Goal: Transaction & Acquisition: Book appointment/travel/reservation

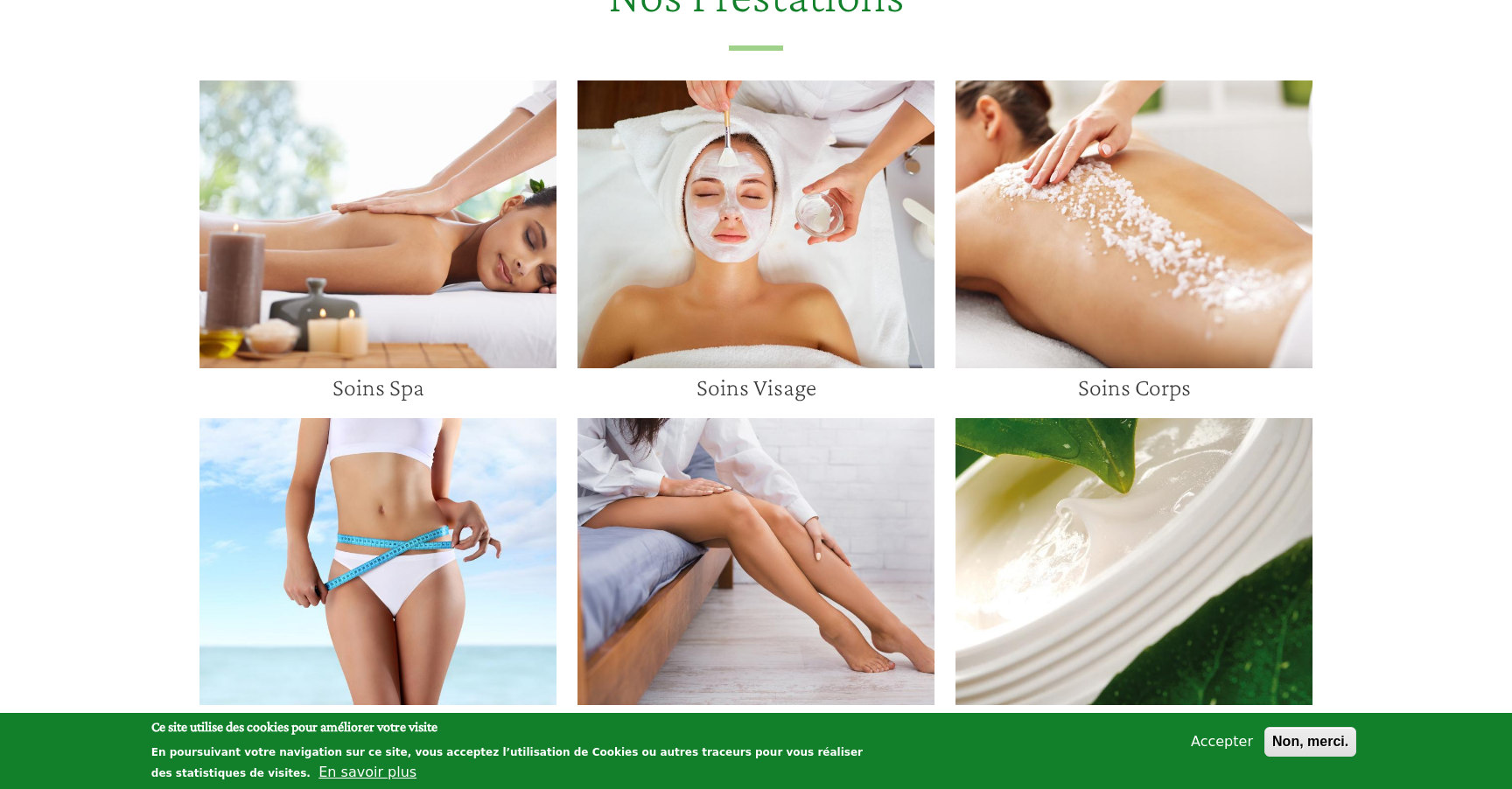
scroll to position [1186, 0]
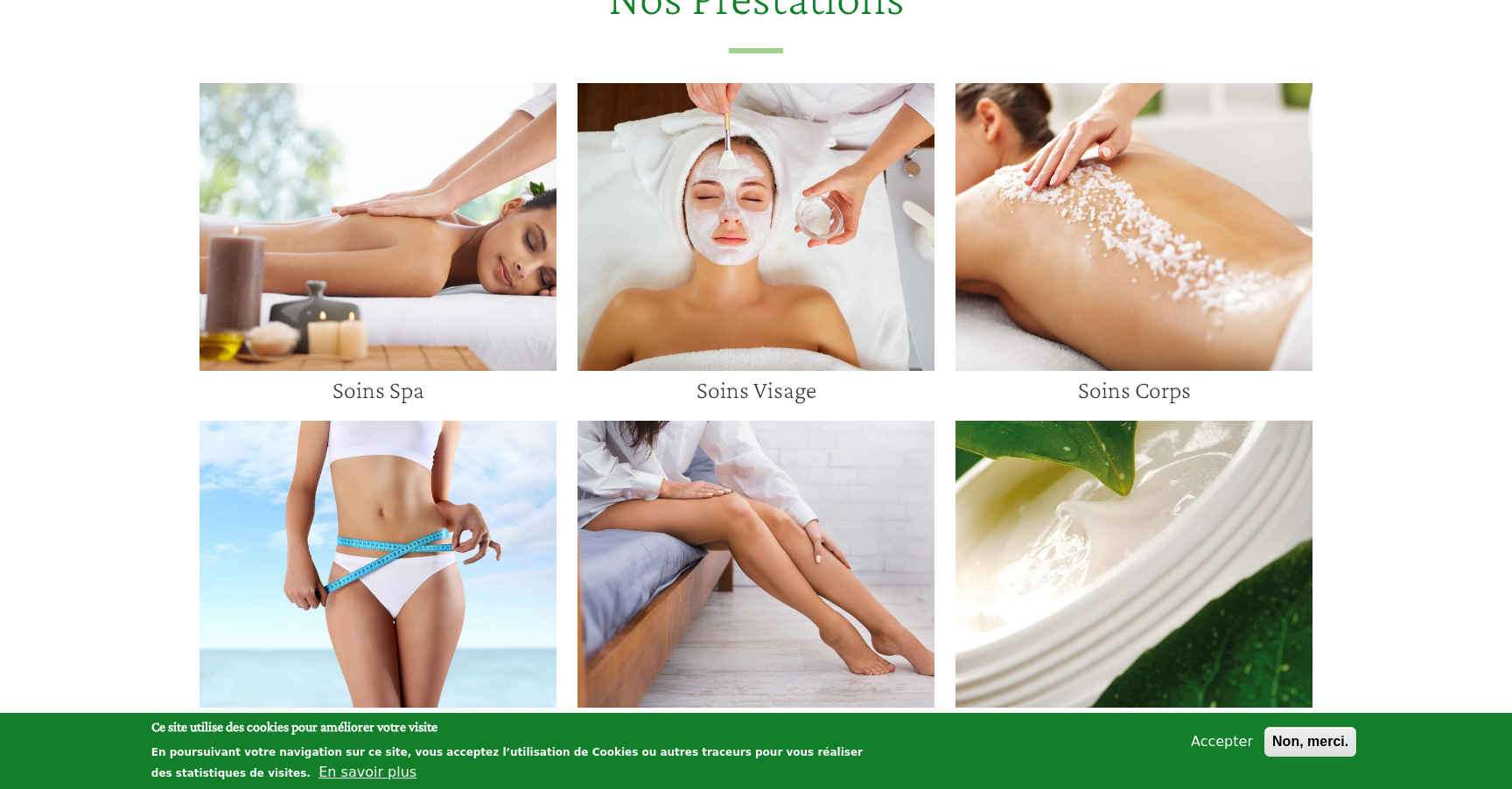
click at [732, 150] on img at bounding box center [756, 227] width 357 height 288
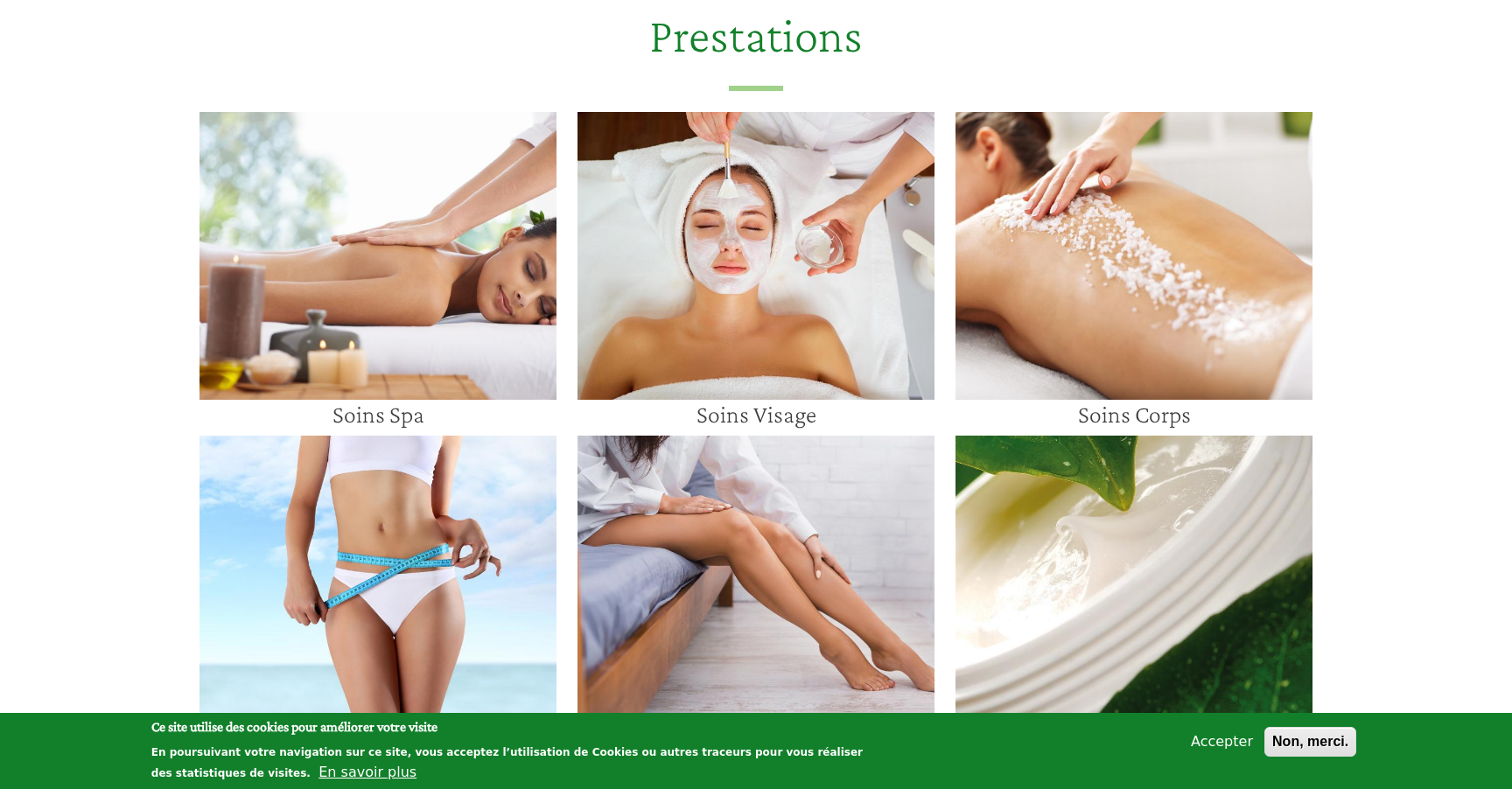
scroll to position [1524, 0]
click at [363, 272] on img at bounding box center [378, 255] width 357 height 288
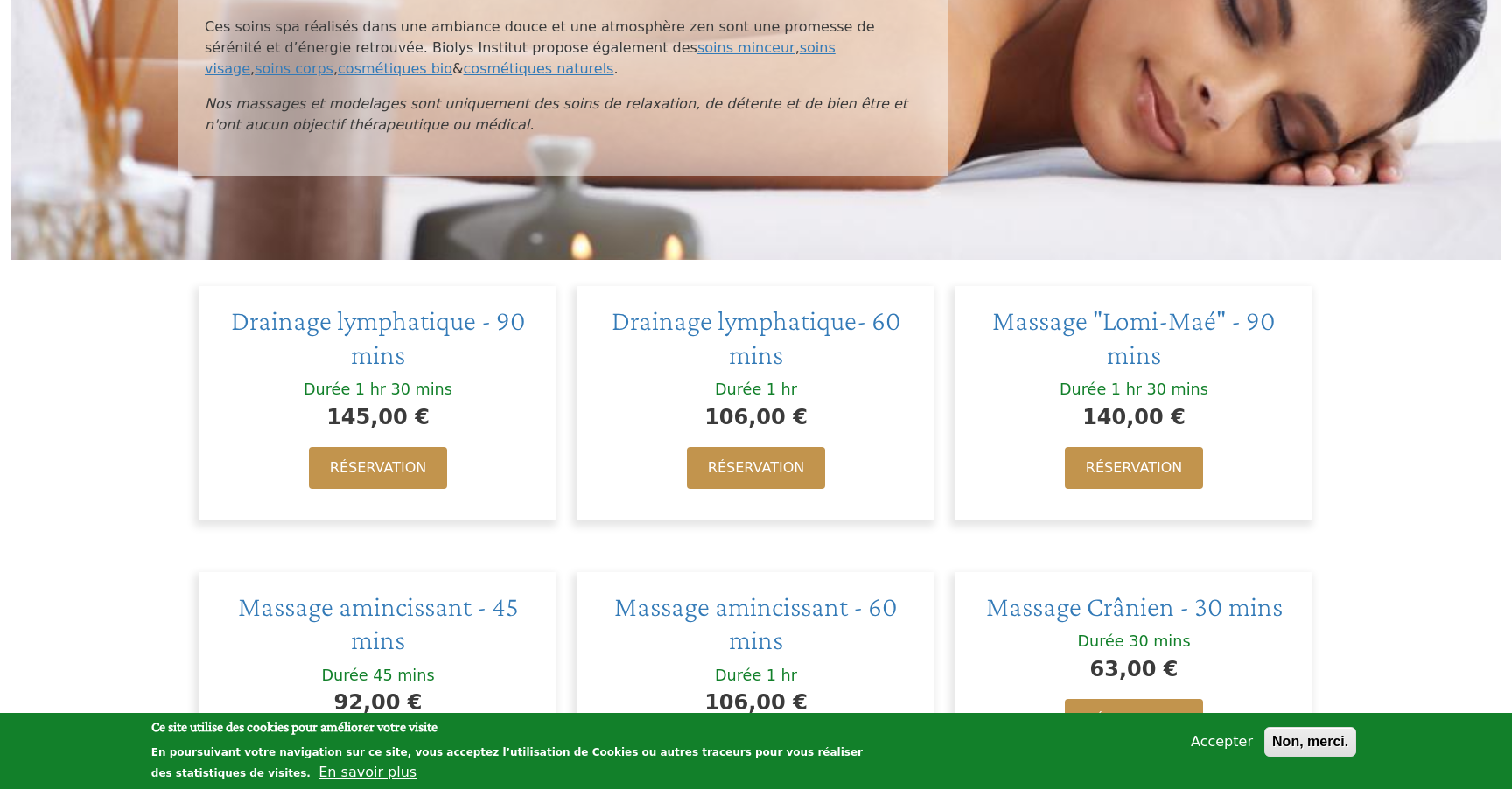
scroll to position [484, 0]
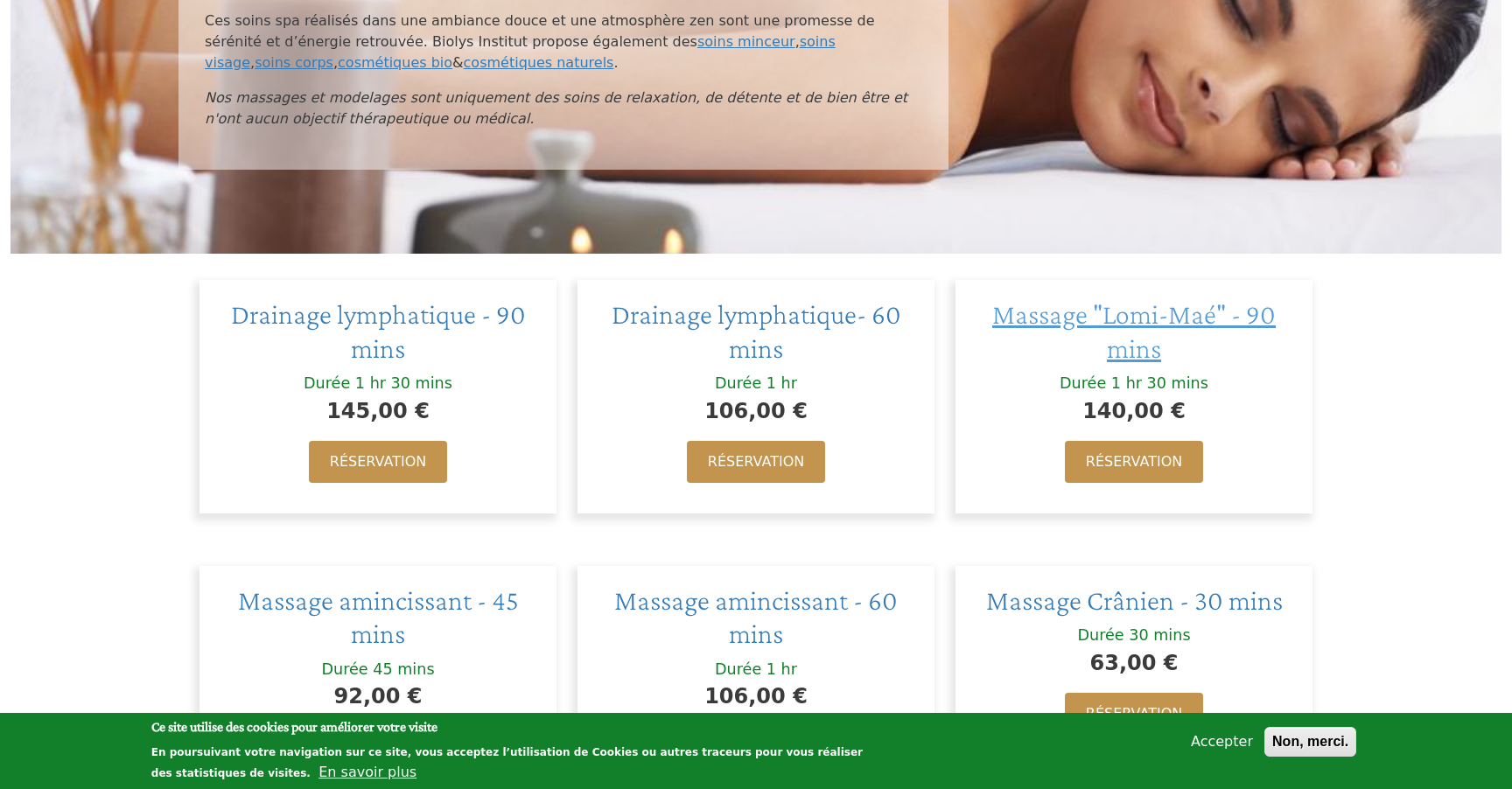
click at [1140, 332] on span "Massage "Lomi-Maé" - 90 mins" at bounding box center [1134, 331] width 284 height 65
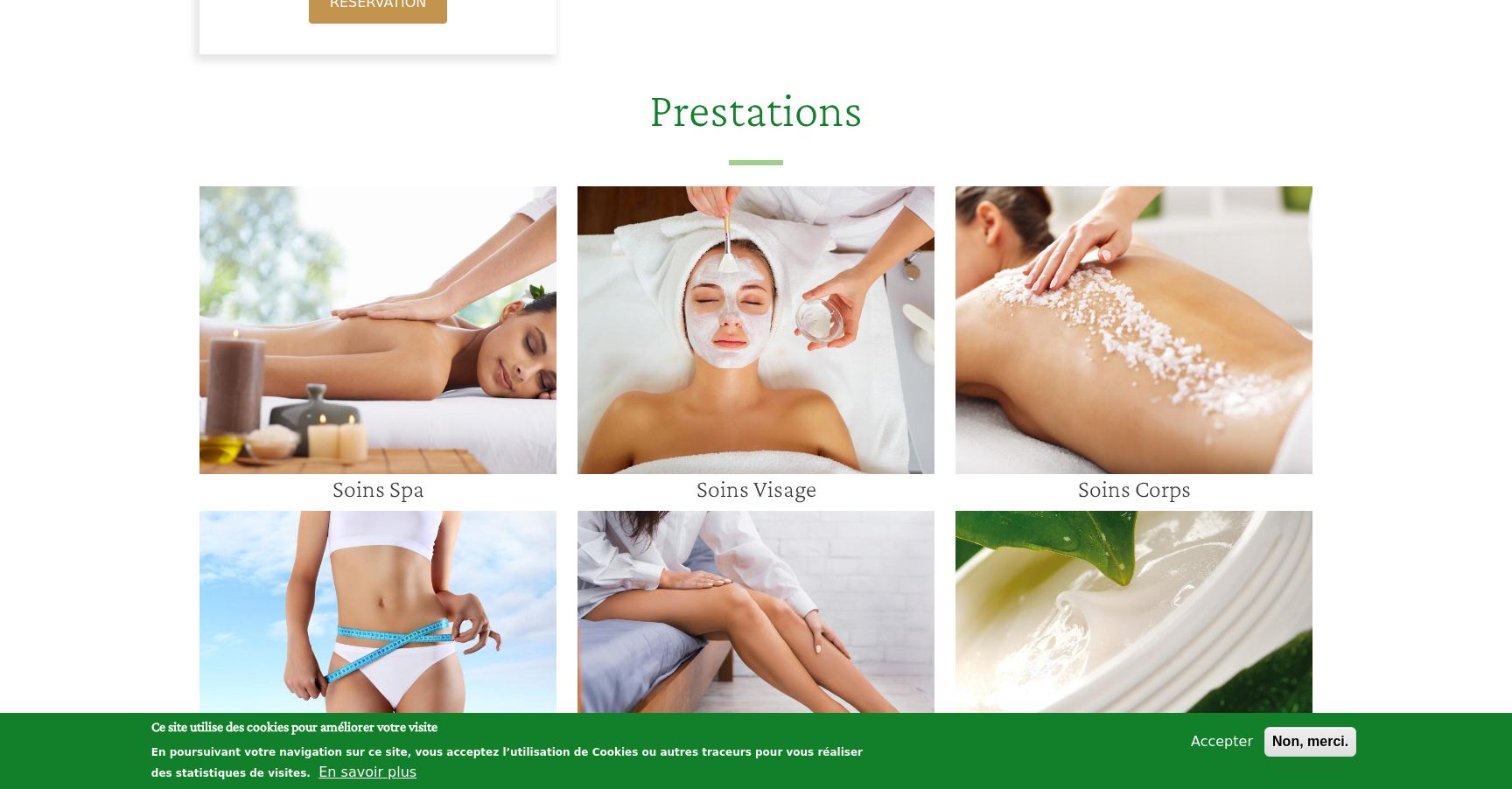
scroll to position [2655, 0]
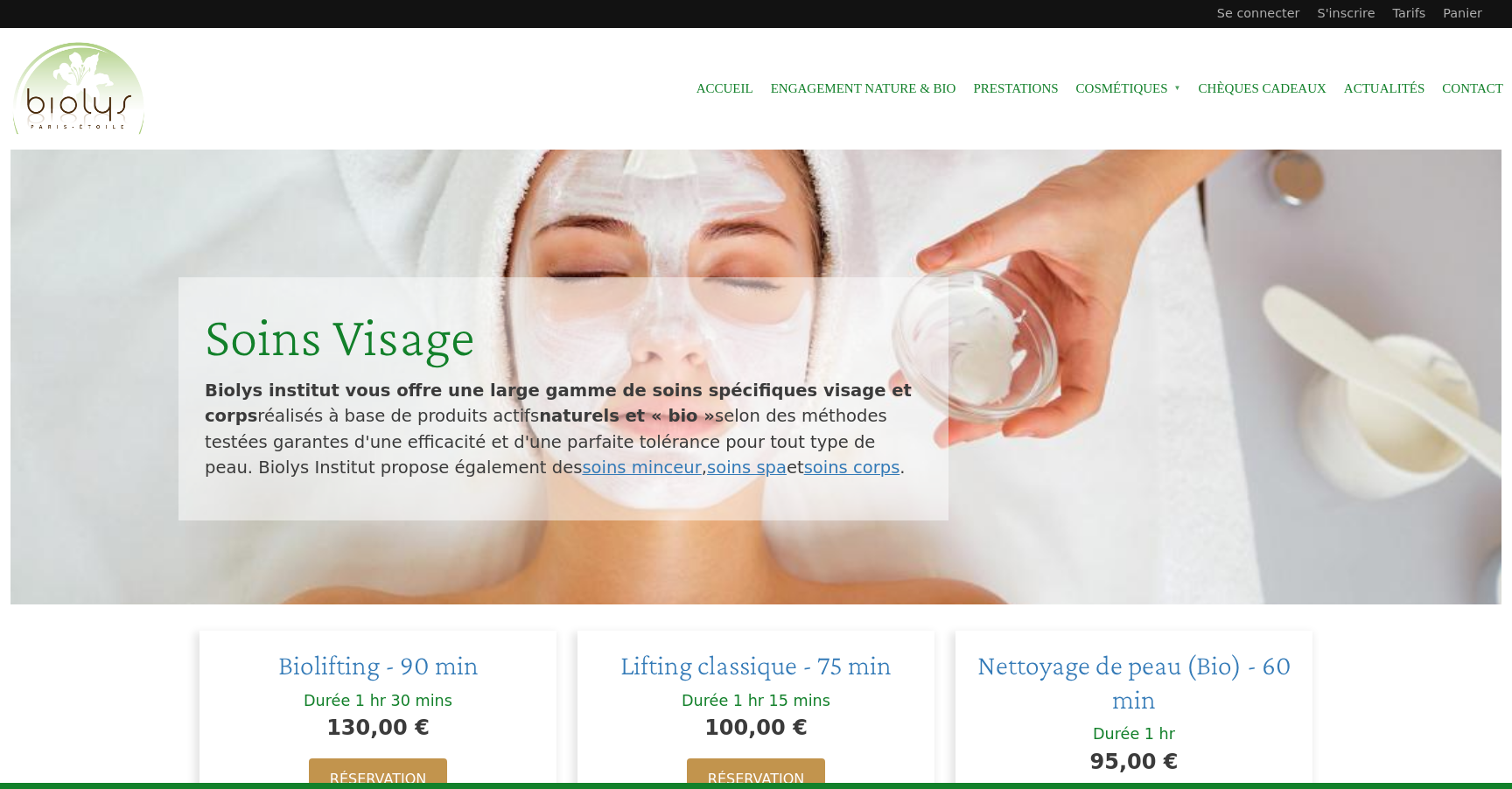
scroll to position [1524, 0]
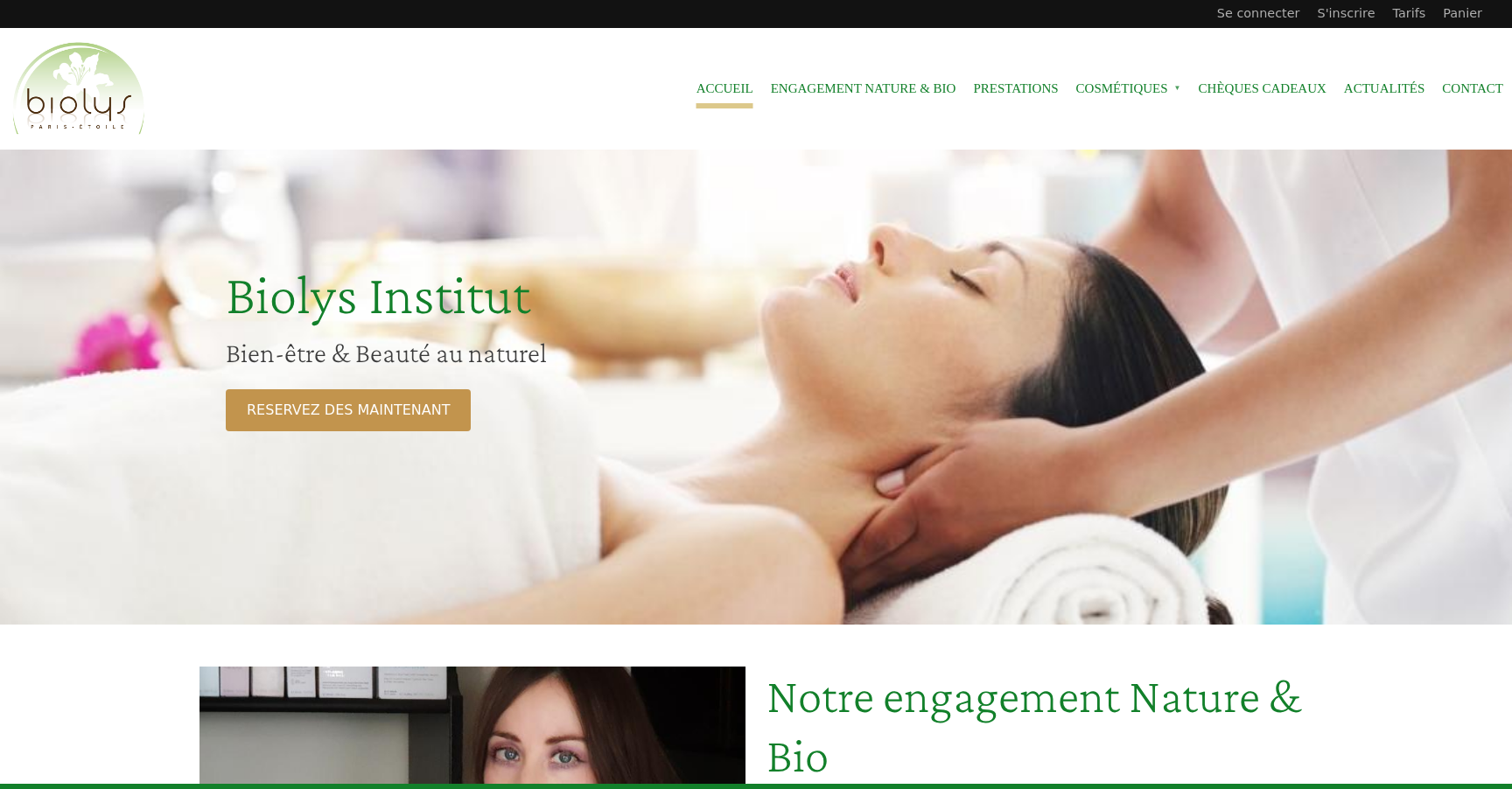
scroll to position [1186, 0]
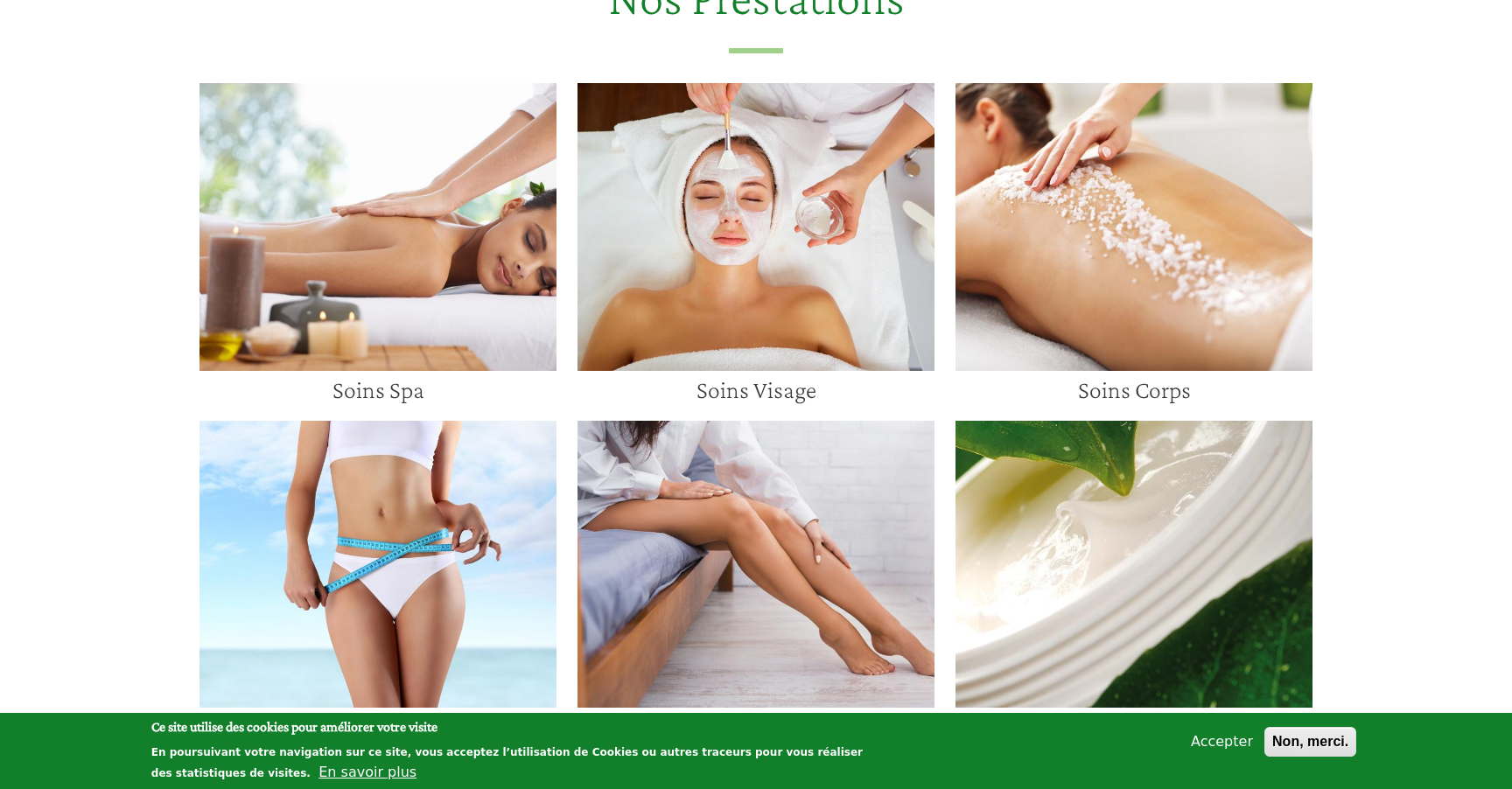
click at [1422, 269] on div "Nos Prestations Soins Spa Soins Visage Soins Corps Soins Minceur Epilation Cosm…" at bounding box center [756, 359] width 1491 height 780
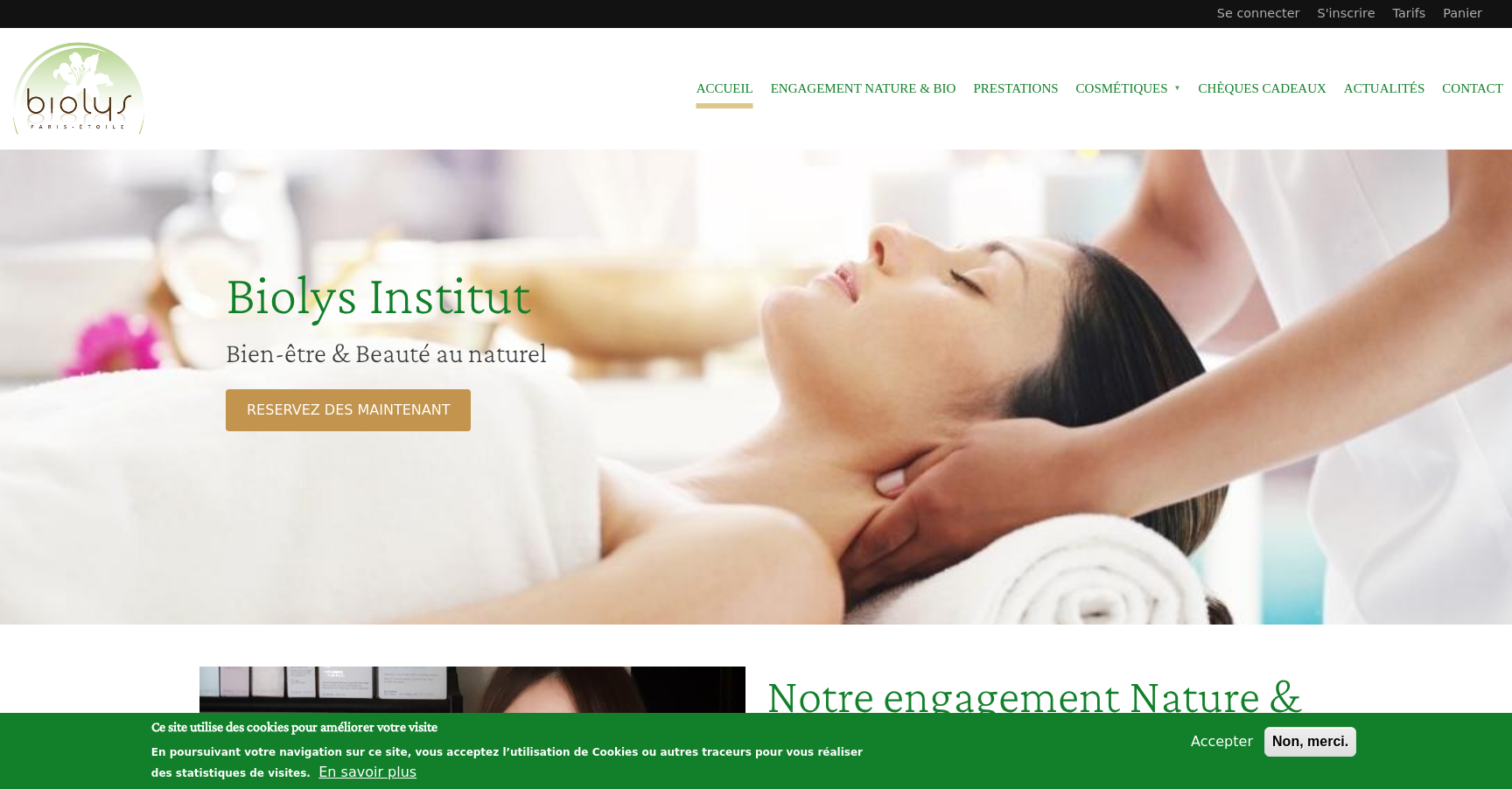
scroll to position [0, 0]
click at [1138, 123] on link "Cosmétiques Bio" at bounding box center [1201, 123] width 251 height 39
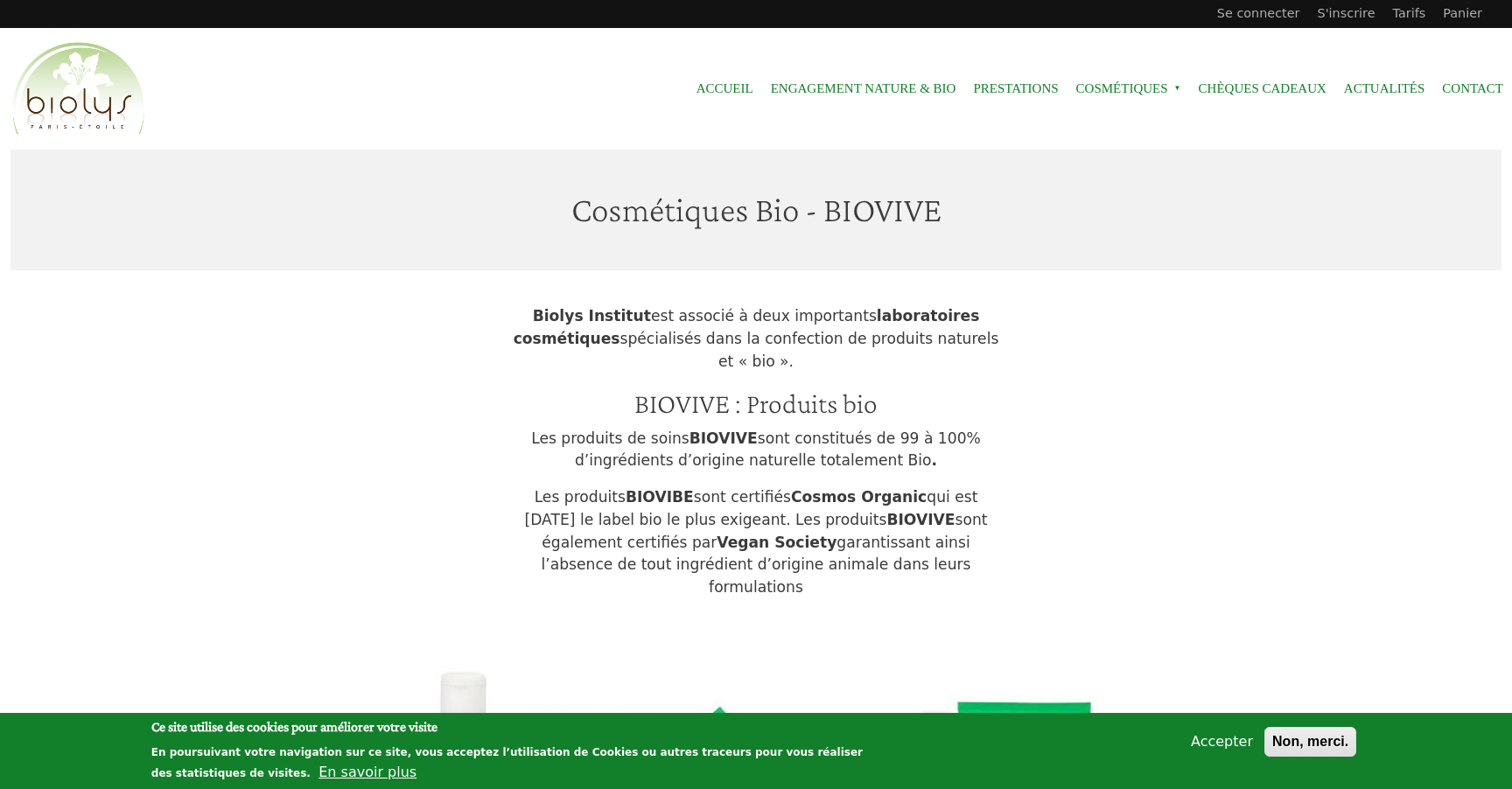
click at [1150, 86] on span "Cosmétiques »" at bounding box center [1129, 88] width 105 height 39
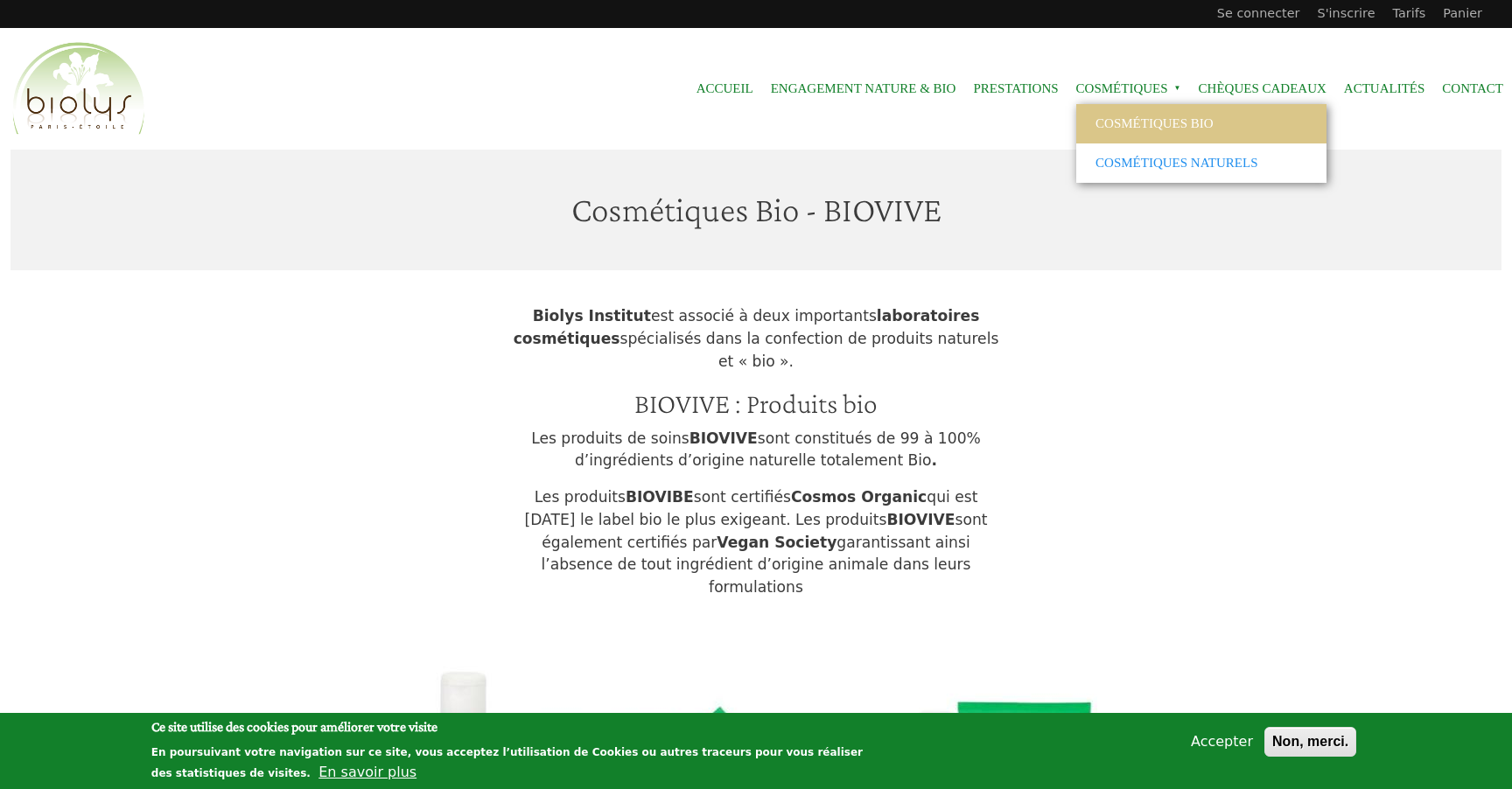
click at [1171, 156] on link "Cosmétiques naturels" at bounding box center [1201, 163] width 251 height 39
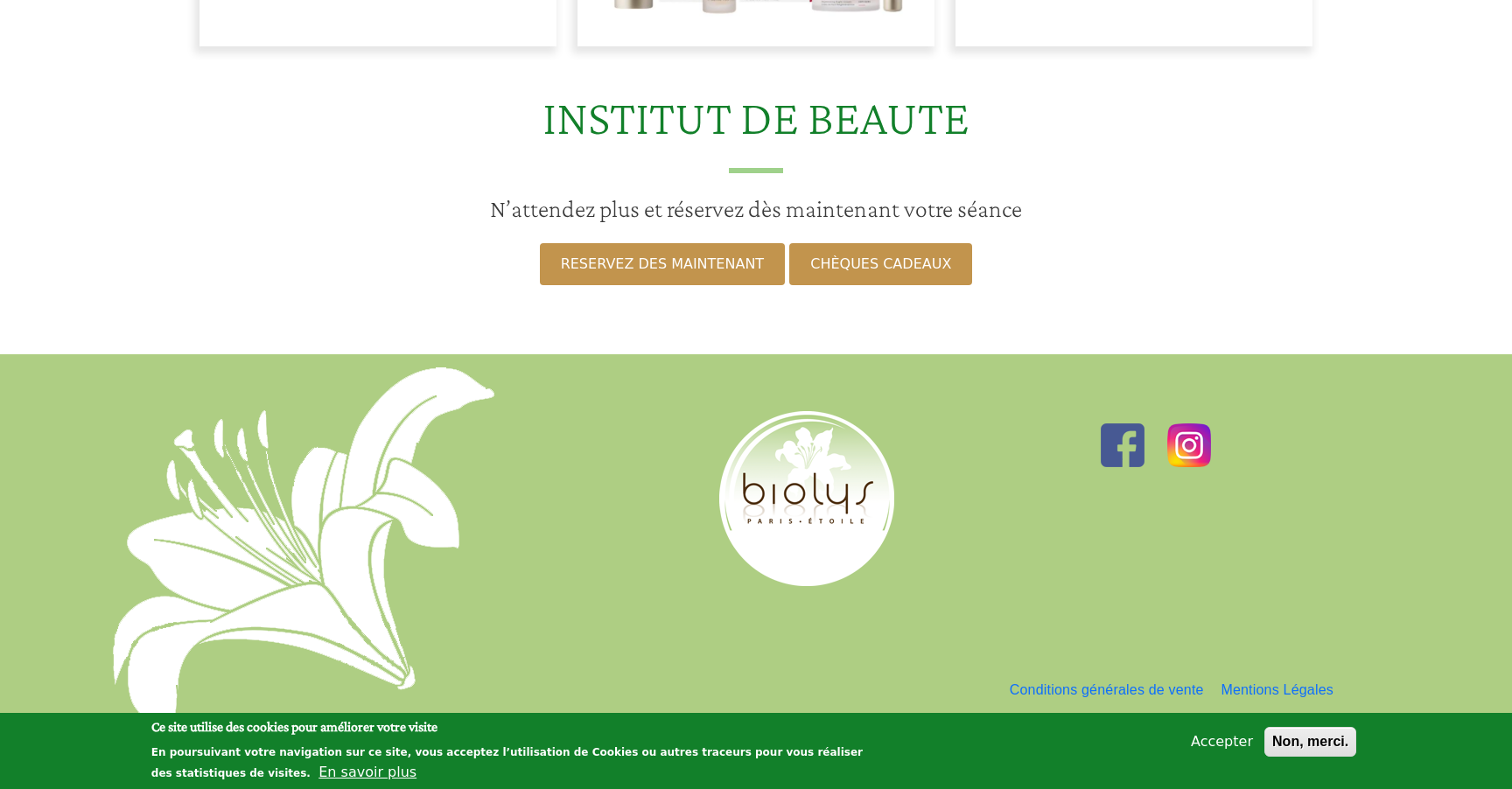
scroll to position [965, 0]
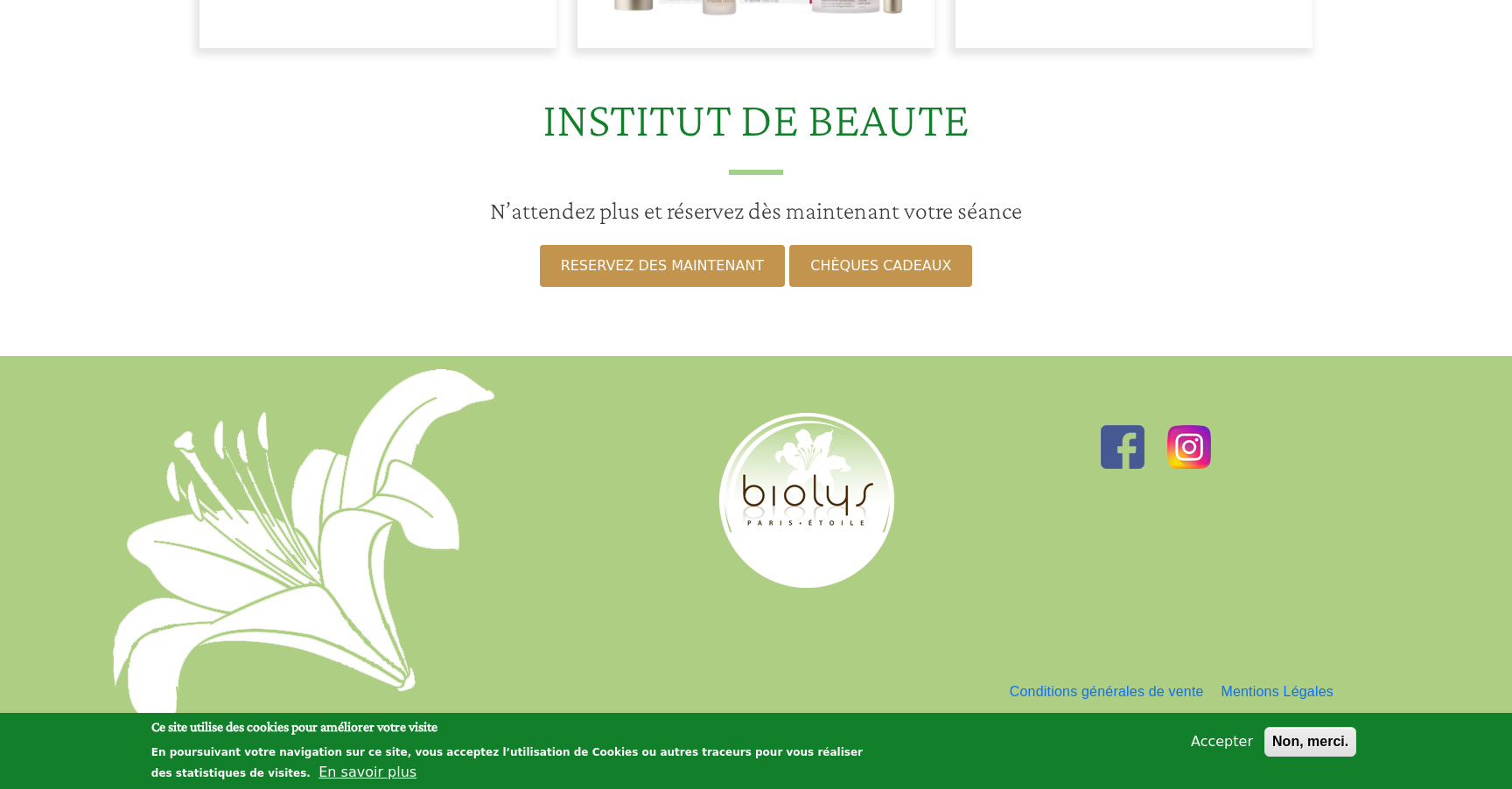
click at [1180, 425] on img at bounding box center [1189, 447] width 44 height 44
